Goal: Transaction & Acquisition: Purchase product/service

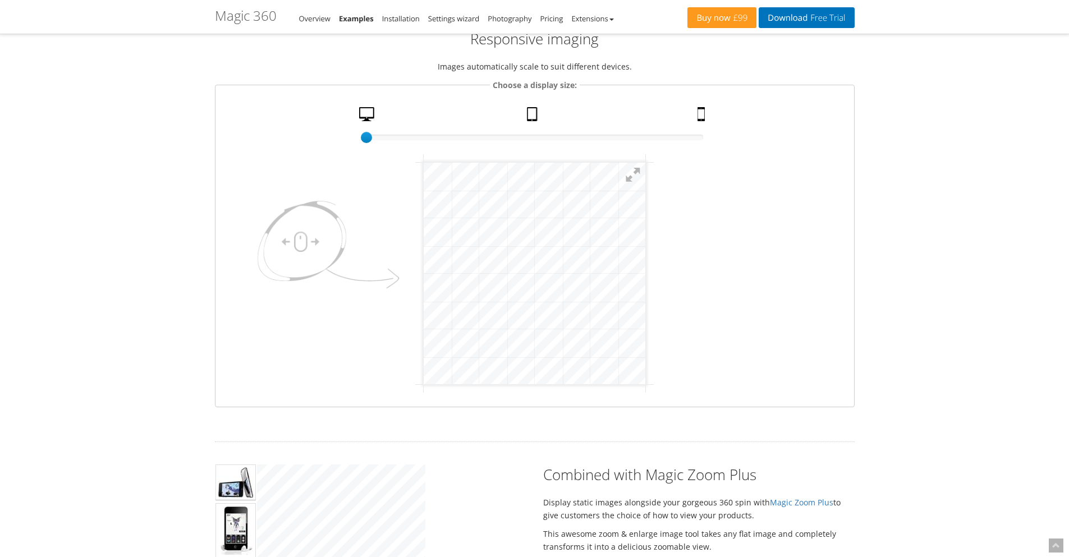
scroll to position [67, 0]
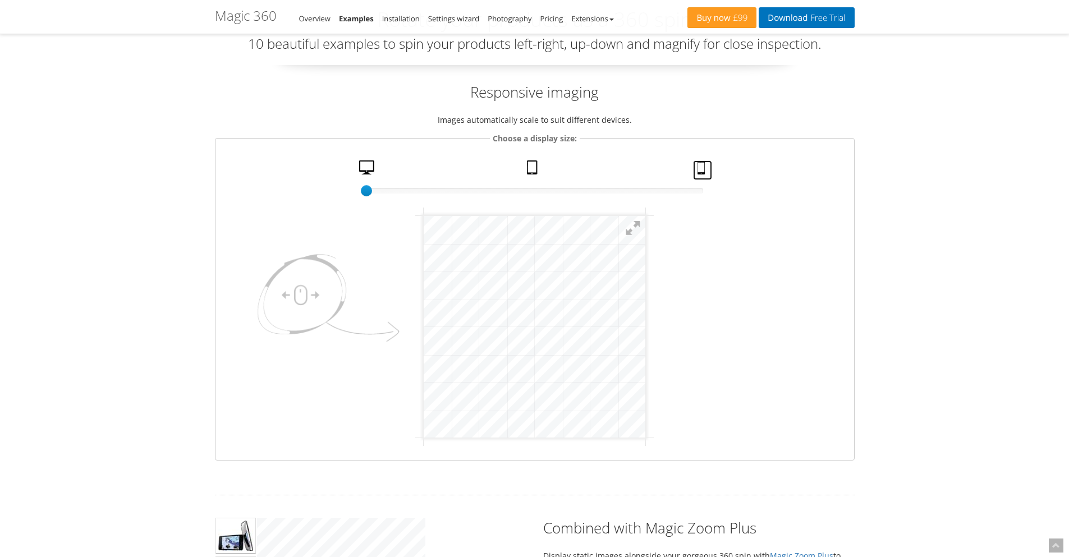
click at [703, 170] on link "Mobile" at bounding box center [702, 170] width 19 height 20
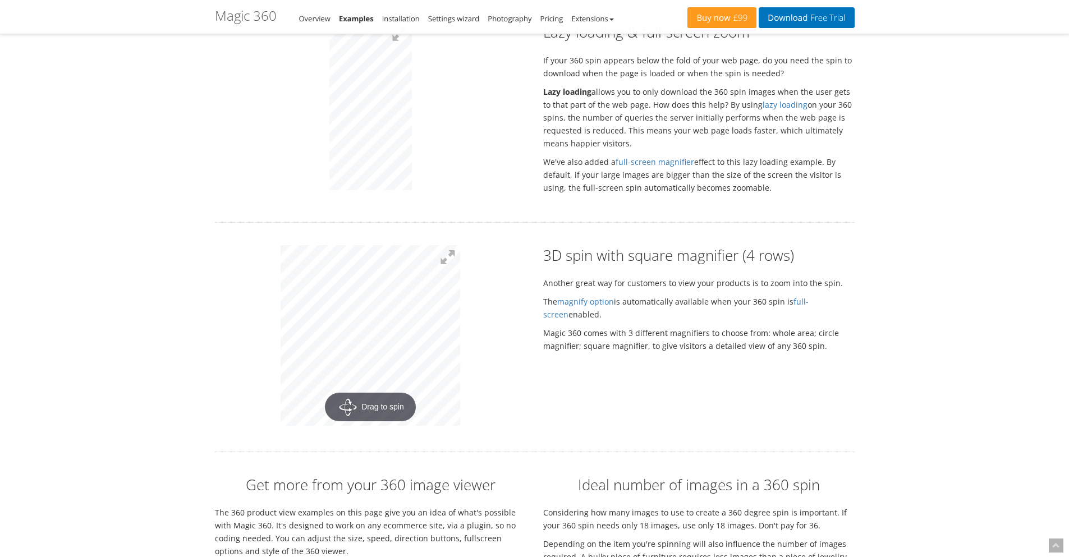
scroll to position [2019, 0]
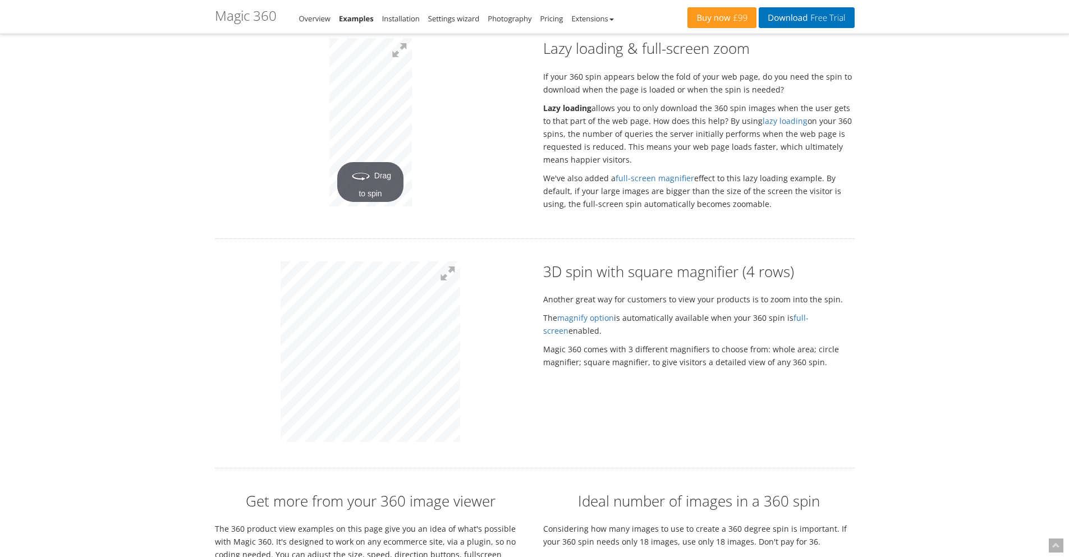
click at [602, 378] on div "3D spin with square magnifier (4 rows) Another great way for customers to view …" at bounding box center [534, 353] width 656 height 184
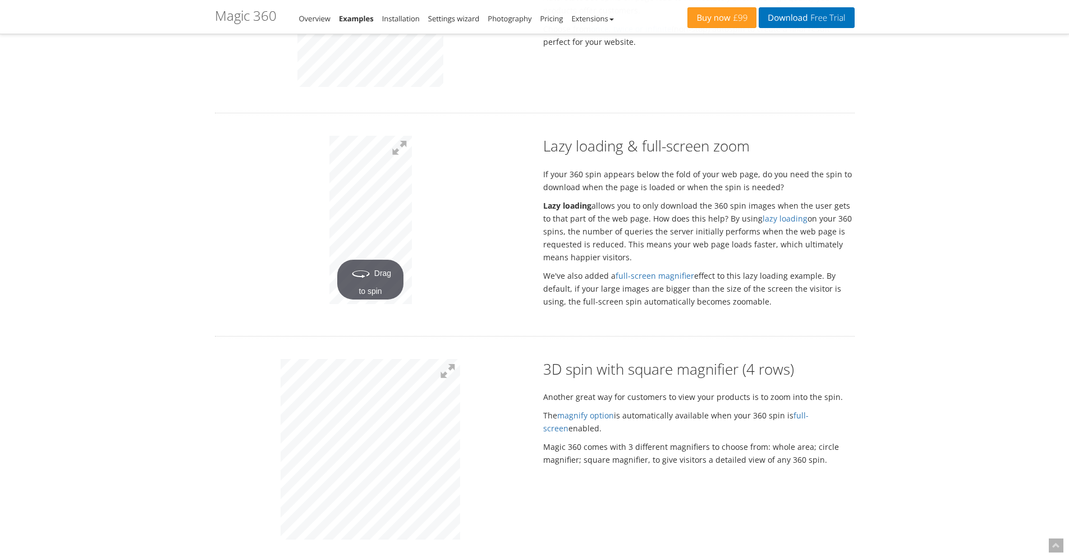
scroll to position [1885, 0]
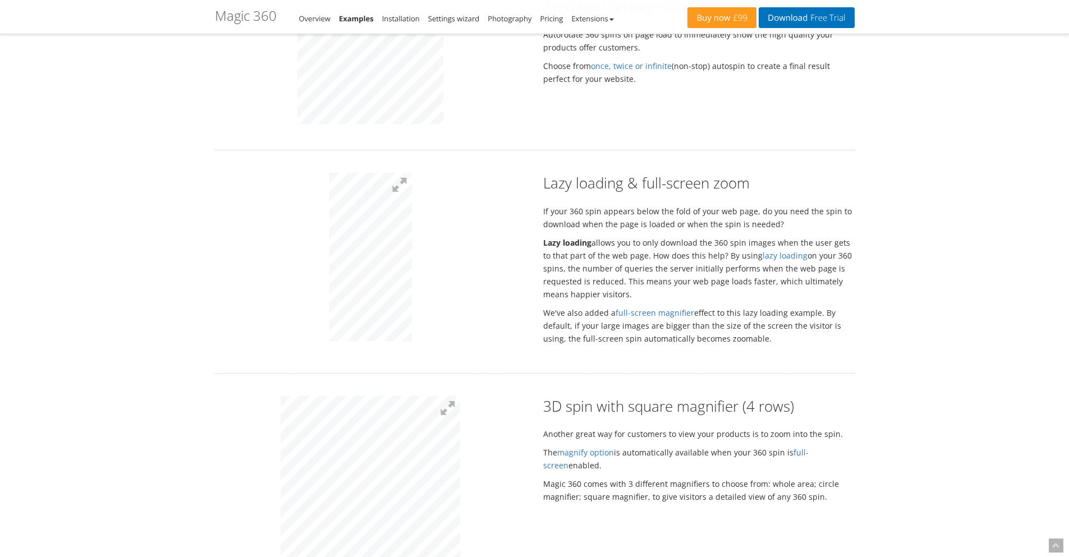
click at [587, 245] on div "Lazy loading & full-screen zoom If your 360 spin appears below the fold of your…" at bounding box center [534, 261] width 656 height 177
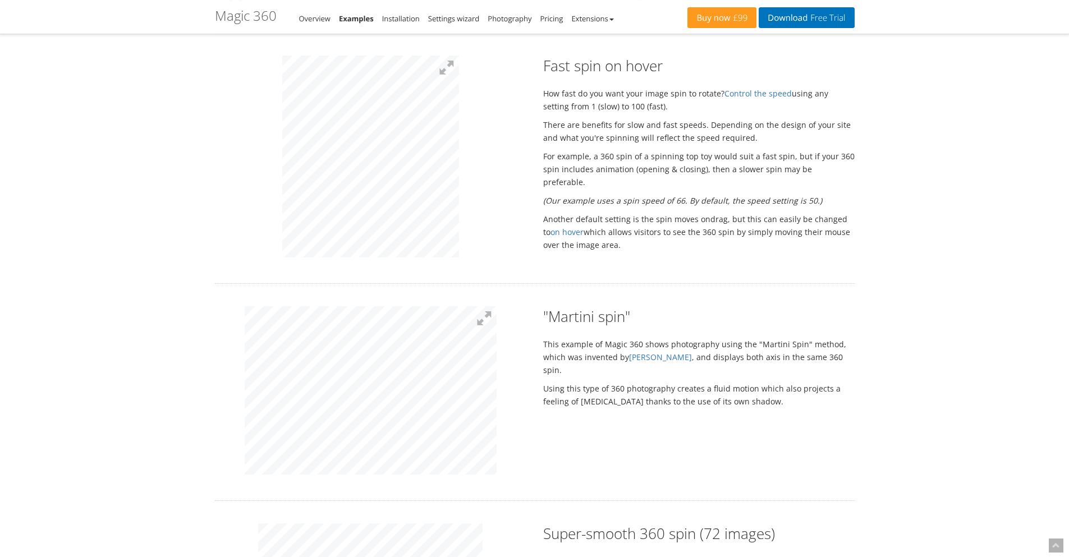
scroll to position [539, 0]
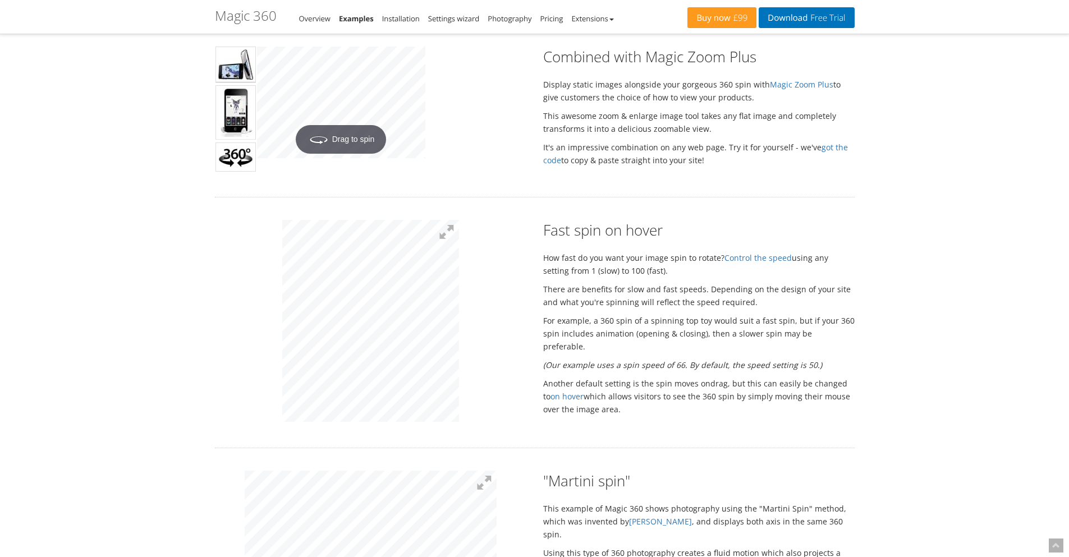
click at [239, 119] on img at bounding box center [235, 112] width 40 height 54
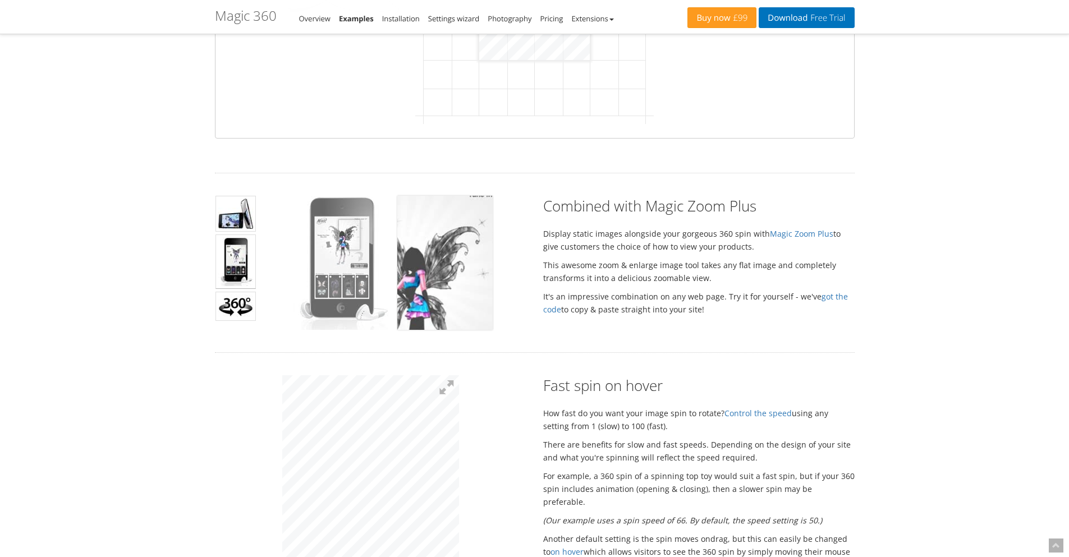
scroll to position [337, 0]
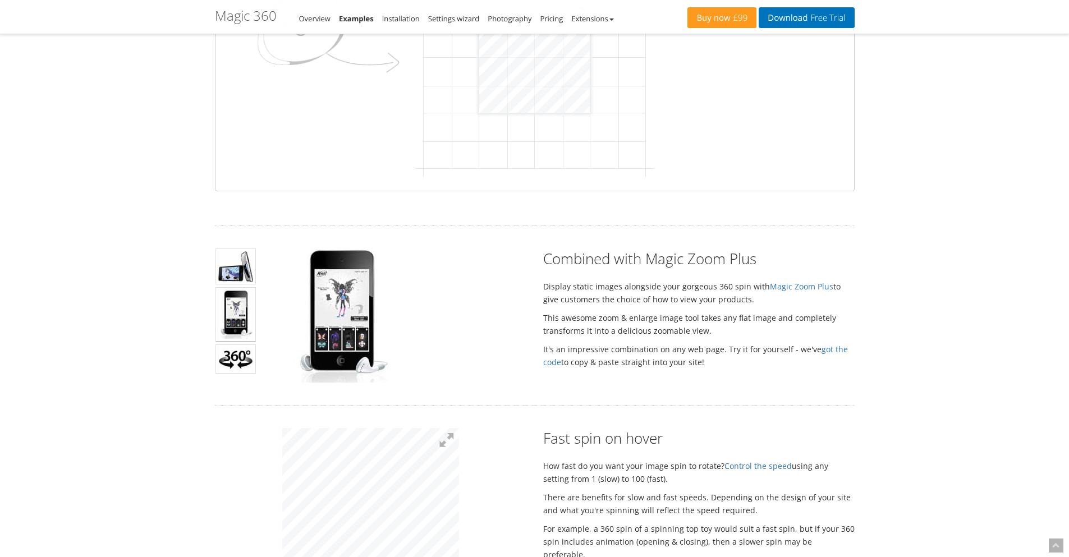
click at [238, 358] on img at bounding box center [235, 358] width 40 height 29
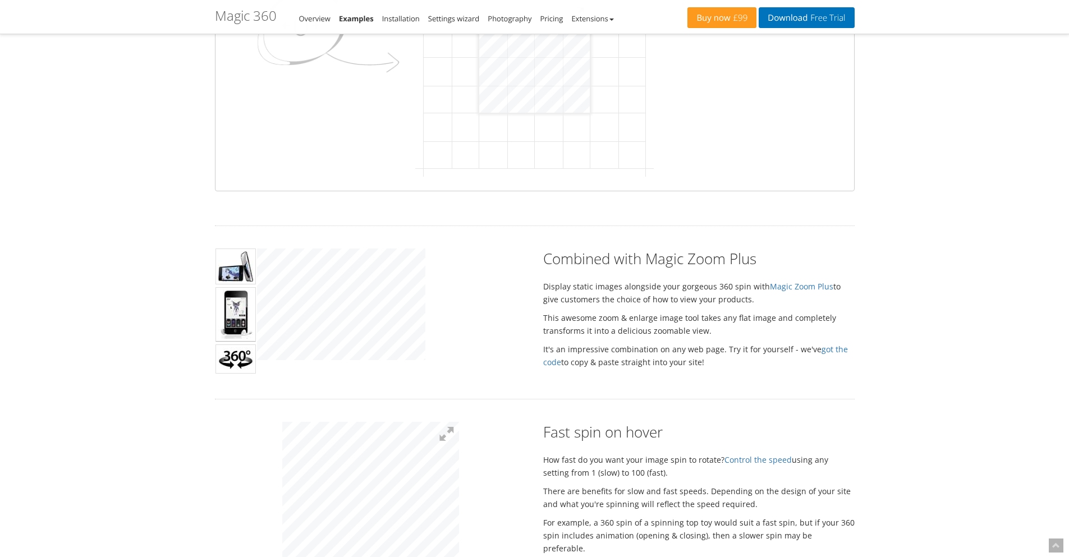
click at [477, 347] on div "Click to expand" at bounding box center [391, 305] width 269 height 115
click at [433, 344] on div "Click to expand" at bounding box center [391, 305] width 269 height 115
click at [438, 356] on div "Click to expand" at bounding box center [391, 305] width 269 height 115
drag, startPoint x: 372, startPoint y: 364, endPoint x: 418, endPoint y: 365, distance: 45.4
click at [416, 365] on td "Click to expand" at bounding box center [391, 312] width 269 height 128
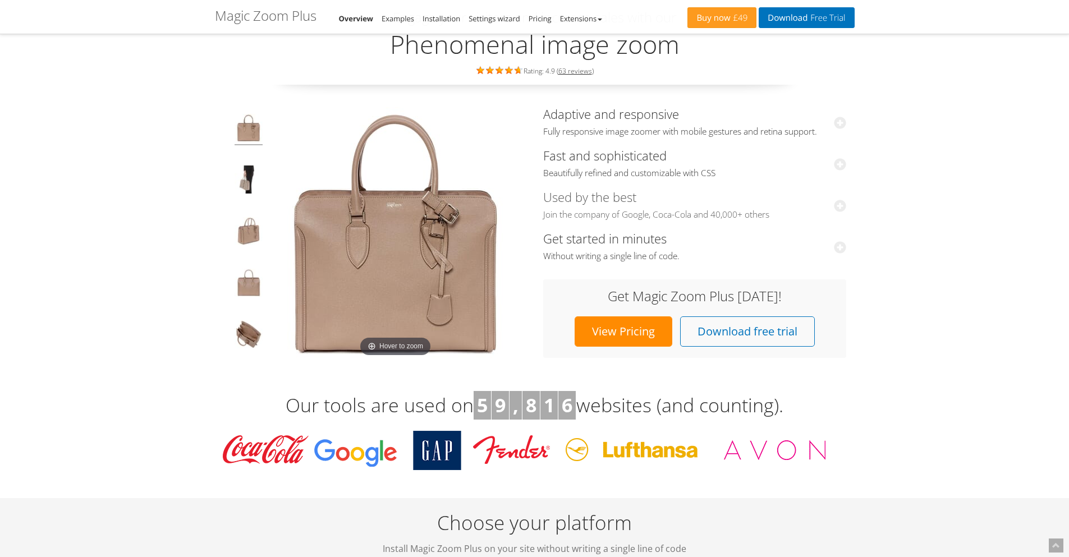
scroll to position [67, 0]
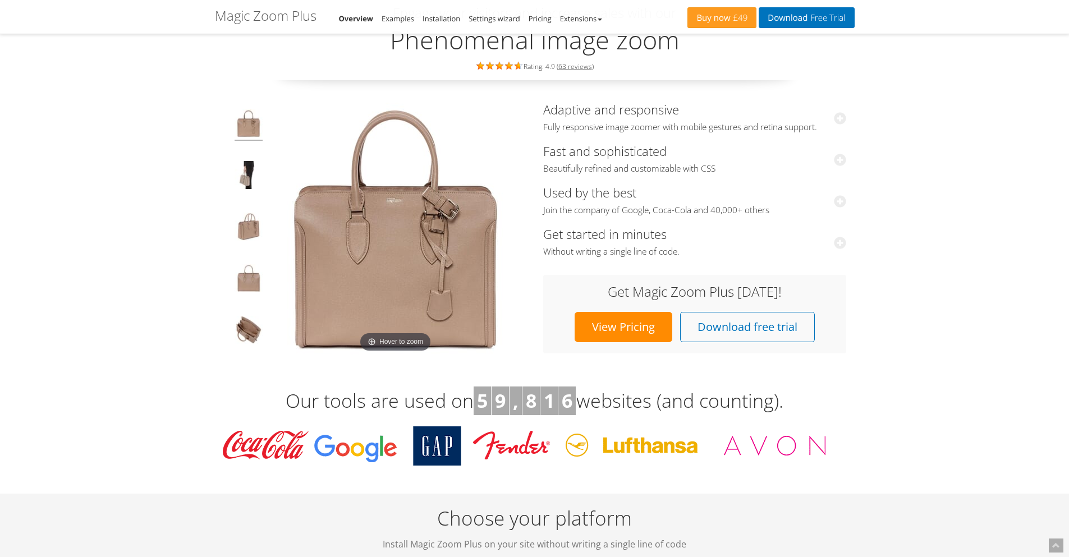
click at [599, 334] on link "View Pricing" at bounding box center [623, 327] width 98 height 30
